Goal: Information Seeking & Learning: Compare options

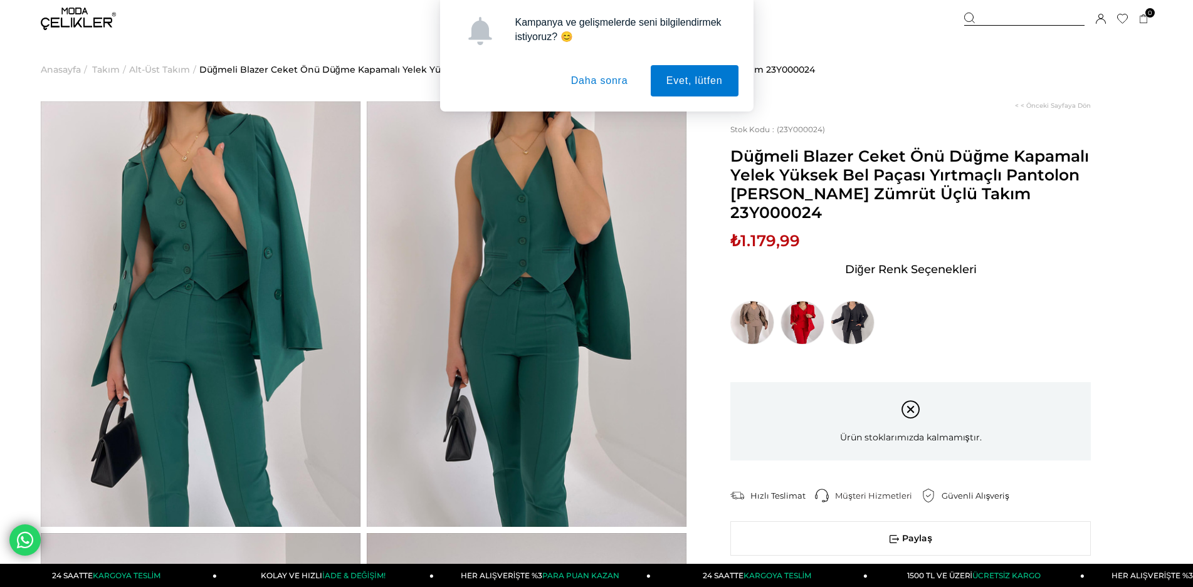
click at [585, 80] on button "Daha sonra" at bounding box center [599, 80] width 88 height 31
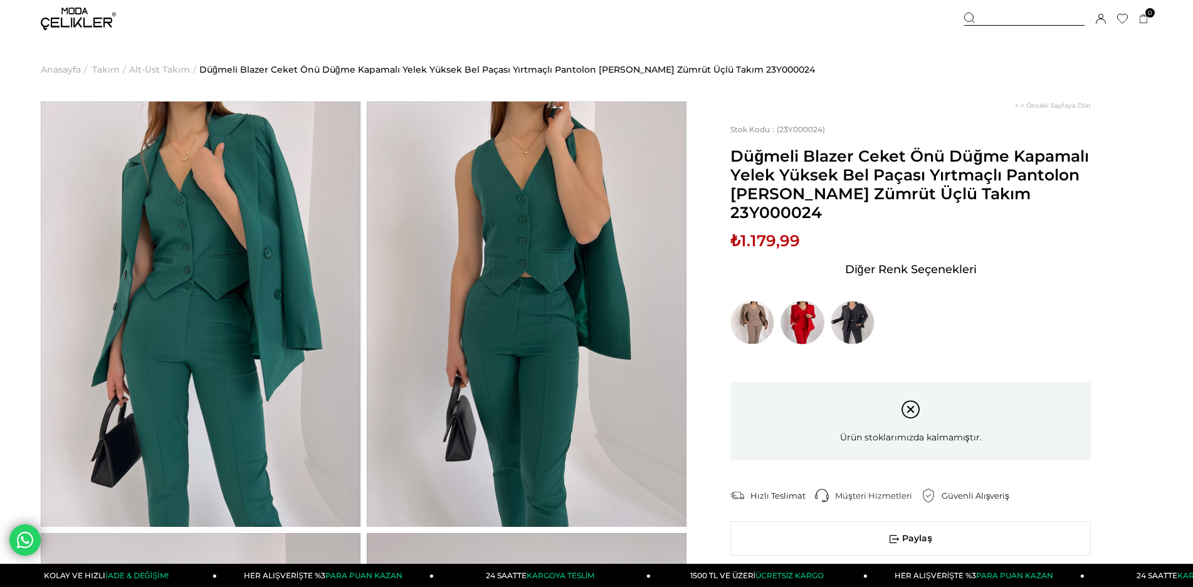
click at [804, 310] on img at bounding box center [802, 323] width 44 height 44
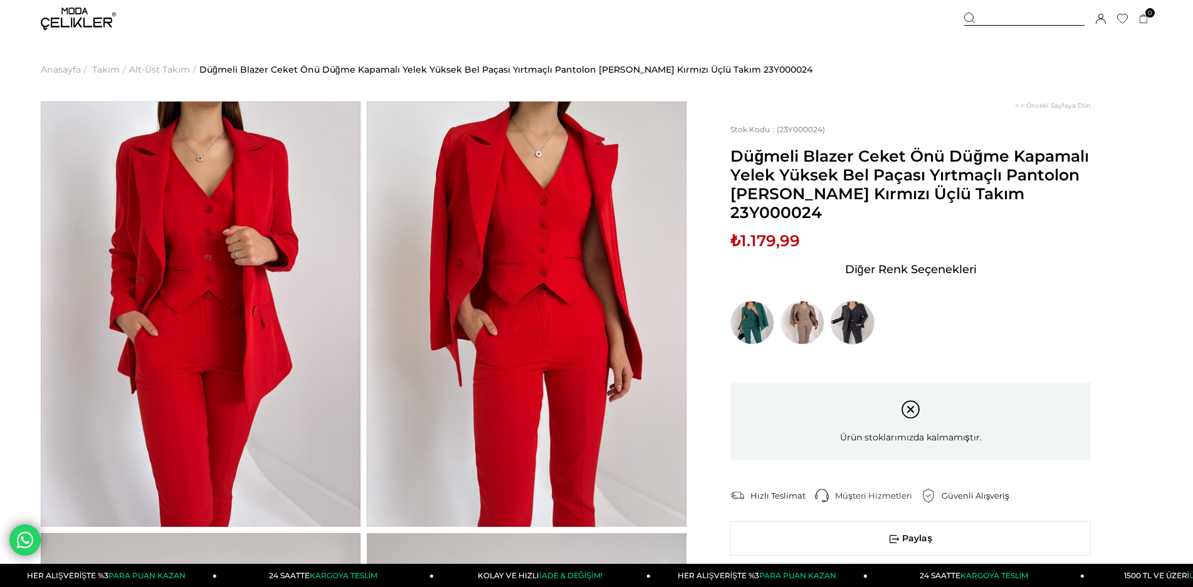
click at [857, 306] on img at bounding box center [852, 323] width 44 height 44
